Goal: Task Accomplishment & Management: Complete application form

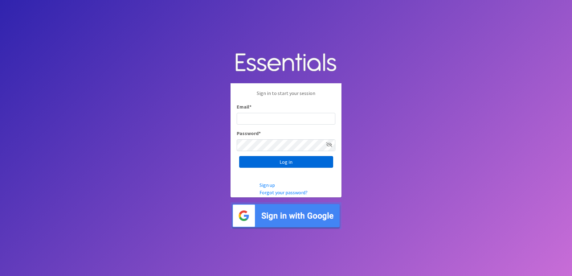
type input "[EMAIL_ADDRESS][DOMAIN_NAME]"
click at [289, 165] on input "Log in" at bounding box center [286, 162] width 94 height 12
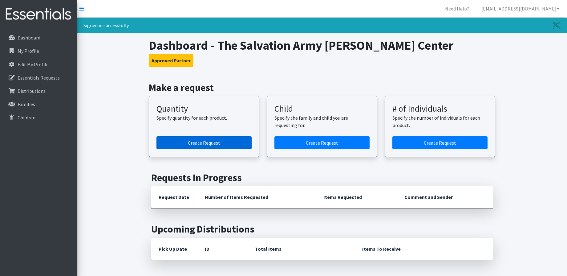
click at [201, 143] on link "Create Request" at bounding box center [203, 142] width 95 height 13
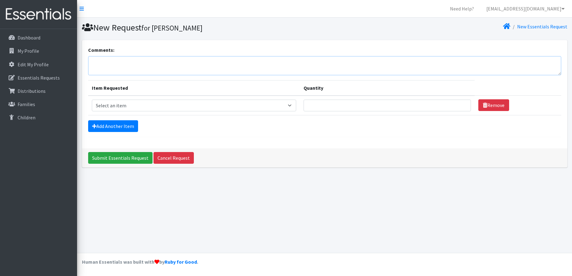
click at [189, 67] on textarea "Comments:" at bounding box center [324, 65] width 473 height 19
click at [11, 159] on div "Dashboard My Profile Edit My Profile Essentials Requests Distributions Families…" at bounding box center [38, 158] width 77 height 258
click at [155, 60] on textarea "Can we pickup on" at bounding box center [324, 65] width 473 height 19
click at [339, 270] on footer "Human Essentials was built with by Ruby for Good ." at bounding box center [324, 264] width 495 height 23
click at [205, 59] on textarea "Can we pickup on" at bounding box center [324, 65] width 473 height 19
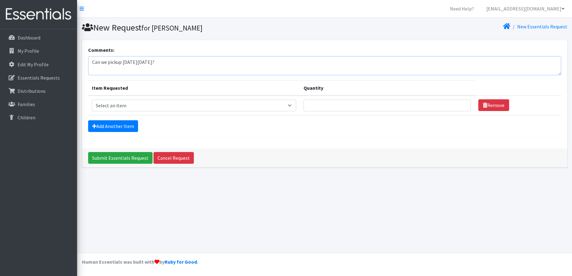
type textarea "Can we pickup on Thur. Sept 25th?"
click at [211, 104] on select "Select an item Baby Formula Kids (Newborn) Kids (Preemie) Kids (Size 1) Kids (S…" at bounding box center [194, 105] width 204 height 12
select select "1683"
click at [92, 99] on select "Select an item Baby Formula Kids (Newborn) Kids (Preemie) Kids (Size 1) Kids (S…" at bounding box center [194, 105] width 204 height 12
click at [127, 125] on link "Add Another Item" at bounding box center [113, 126] width 50 height 12
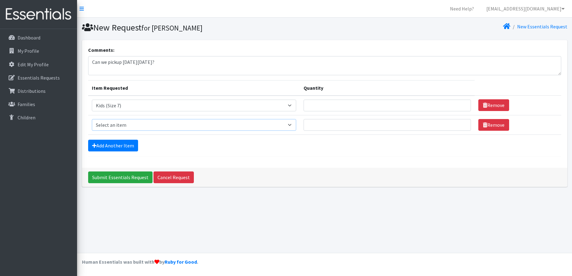
click at [145, 128] on select "Select an item Baby Formula Kids (Newborn) Kids (Preemie) Kids (Size 1) Kids (S…" at bounding box center [194, 125] width 204 height 12
select select "462"
click at [92, 119] on select "Select an item Baby Formula Kids (Newborn) Kids (Preemie) Kids (Size 1) Kids (S…" at bounding box center [194, 125] width 204 height 12
click at [122, 140] on link "Add Another Item" at bounding box center [113, 146] width 50 height 12
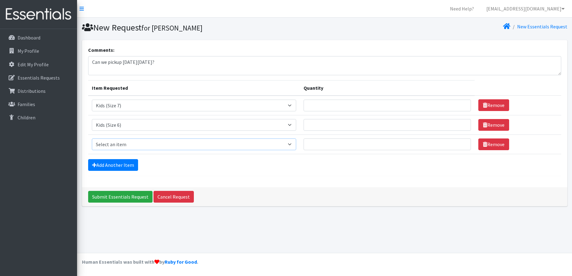
click at [151, 146] on select "Select an item Baby Formula Kids (Newborn) Kids (Preemie) Kids (Size 1) Kids (S…" at bounding box center [194, 144] width 204 height 12
select select "460"
click at [92, 138] on select "Select an item Baby Formula Kids (Newborn) Kids (Preemie) Kids (Size 1) Kids (S…" at bounding box center [194, 144] width 204 height 12
click at [328, 104] on input "Quantity" at bounding box center [386, 105] width 167 height 12
type input "200"
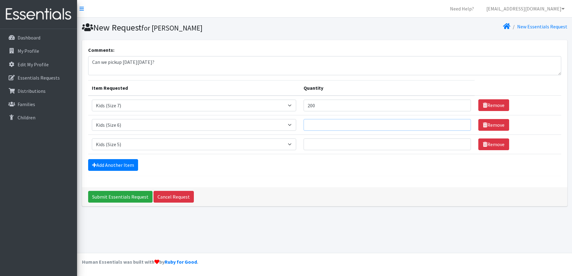
click at [326, 124] on input "Quantity" at bounding box center [386, 125] width 167 height 12
type input "2"
type input "200"
click at [325, 143] on input "Quantity" at bounding box center [386, 144] width 167 height 12
type input "200"
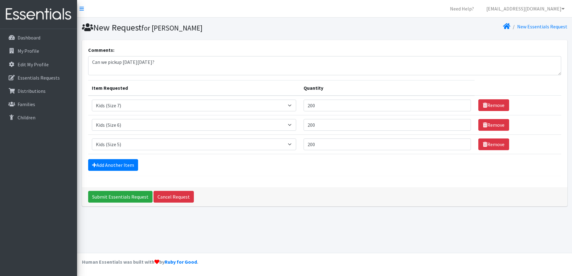
click at [326, 167] on div "Add Another Item" at bounding box center [324, 165] width 473 height 12
click at [126, 196] on input "Submit Essentials Request" at bounding box center [120, 197] width 64 height 12
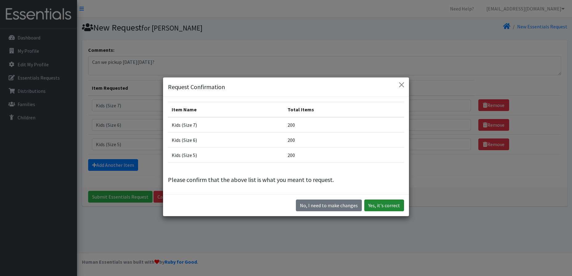
click at [384, 205] on button "Yes, it's correct" at bounding box center [384, 205] width 40 height 12
